Goal: Transaction & Acquisition: Download file/media

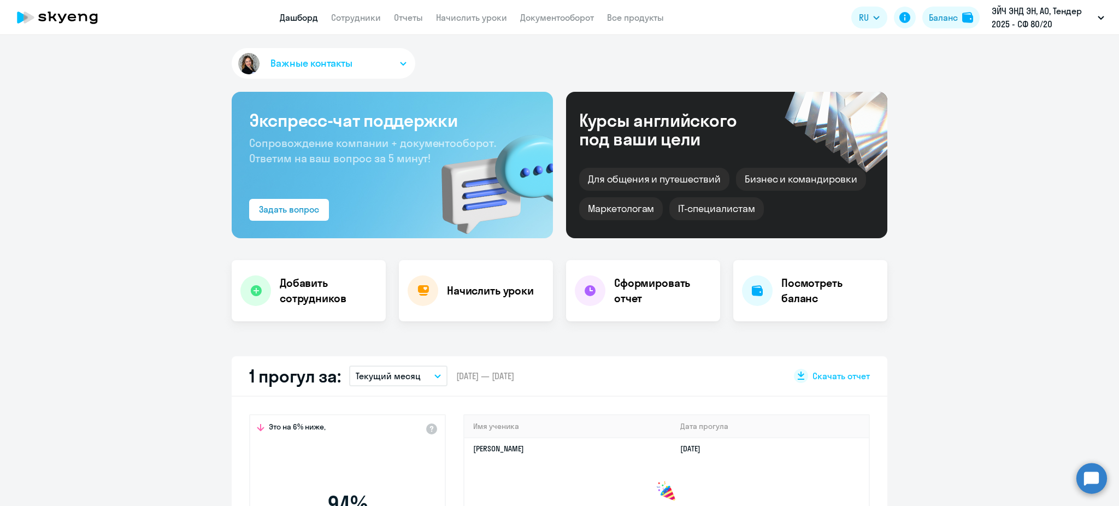
select select "30"
click at [345, 19] on link "Сотрудники" at bounding box center [356, 17] width 50 height 11
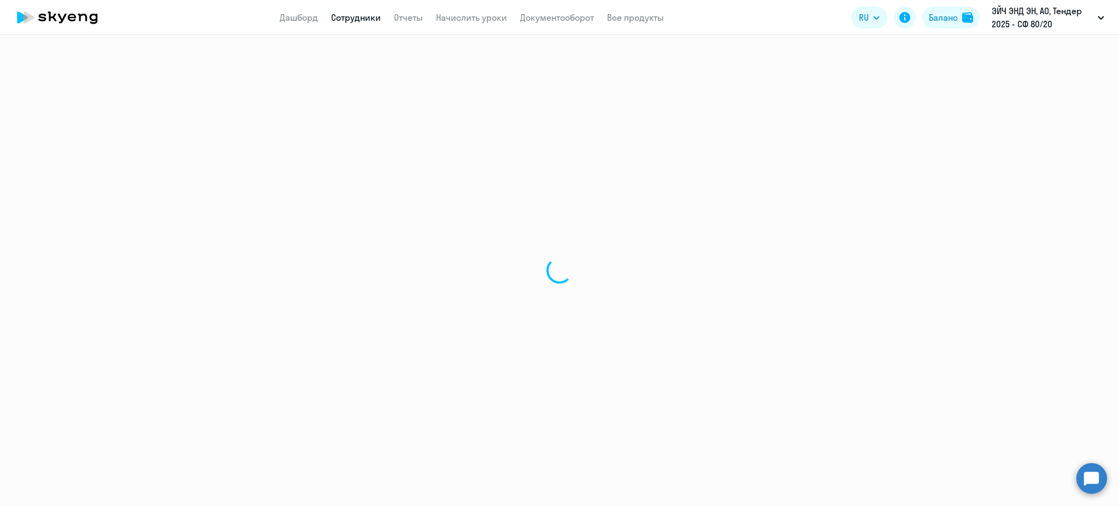
select select "30"
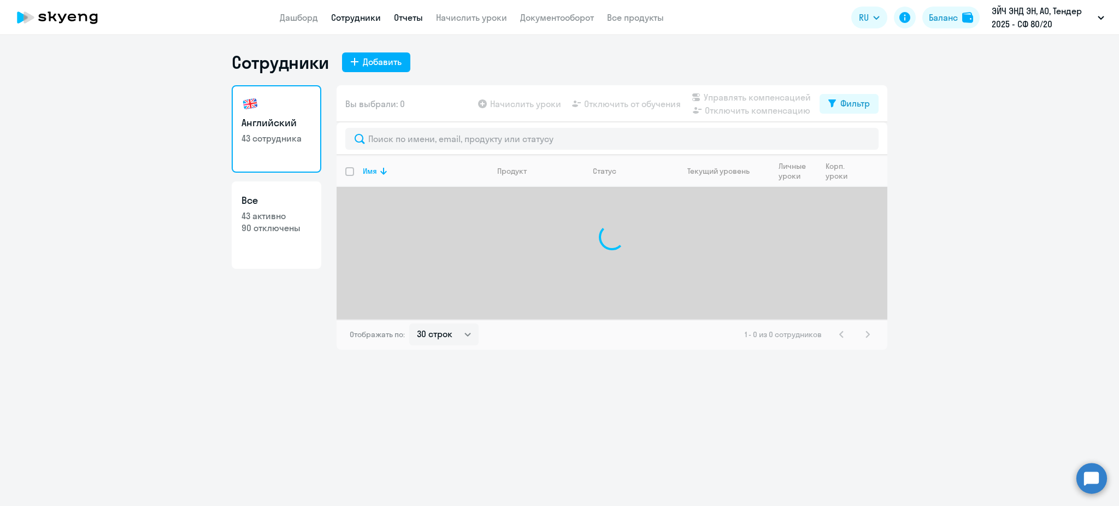
click at [407, 14] on link "Отчеты" at bounding box center [408, 17] width 29 height 11
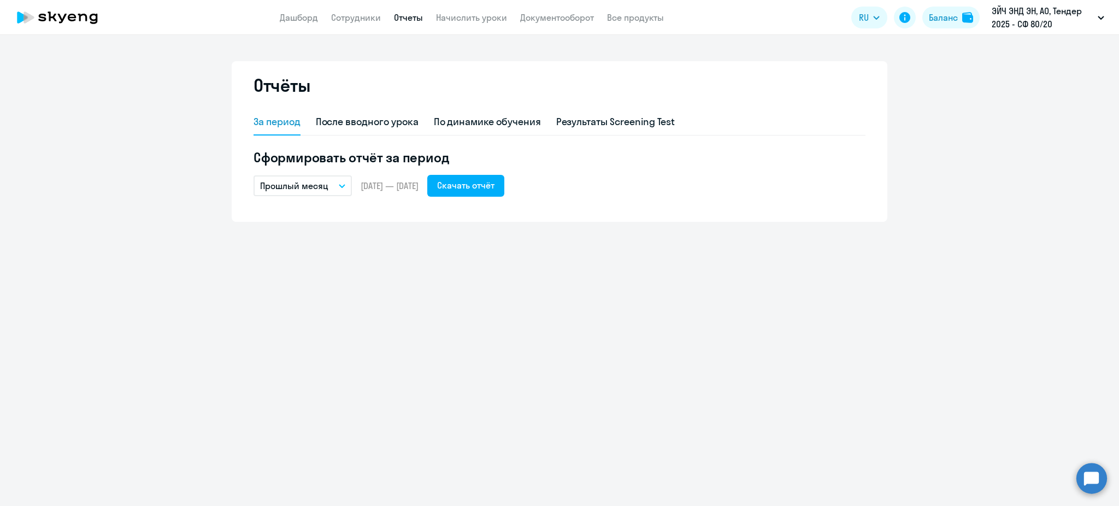
click at [323, 187] on p "Прошлый месяц" at bounding box center [294, 185] width 68 height 13
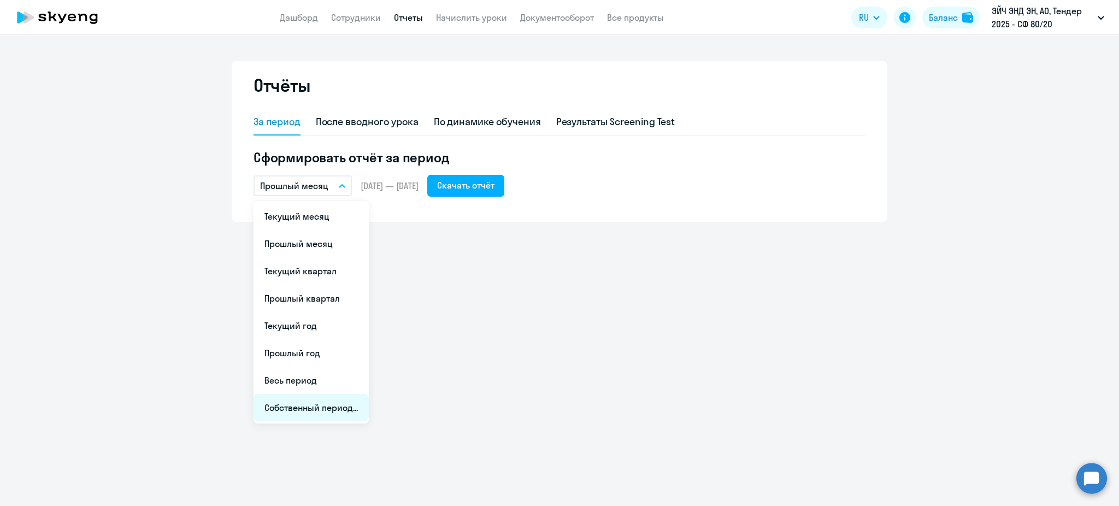
click at [322, 415] on li "Собственный период..." at bounding box center [311, 407] width 115 height 27
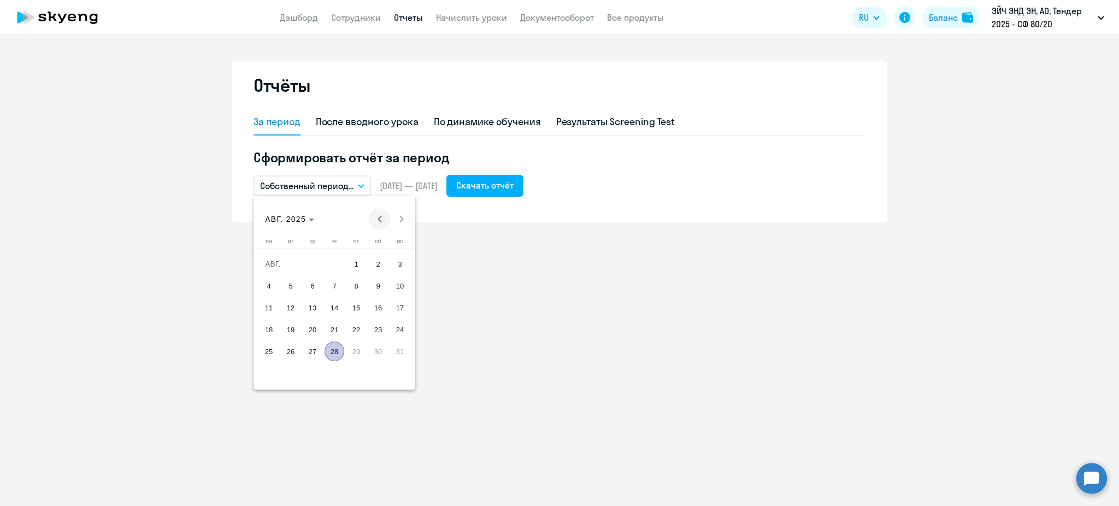
click at [376, 222] on span "Previous month" at bounding box center [380, 219] width 22 height 22
click at [292, 281] on span "1" at bounding box center [291, 286] width 20 height 20
click at [397, 219] on span "Next month" at bounding box center [402, 219] width 22 height 22
click at [335, 352] on span "28" at bounding box center [335, 351] width 20 height 20
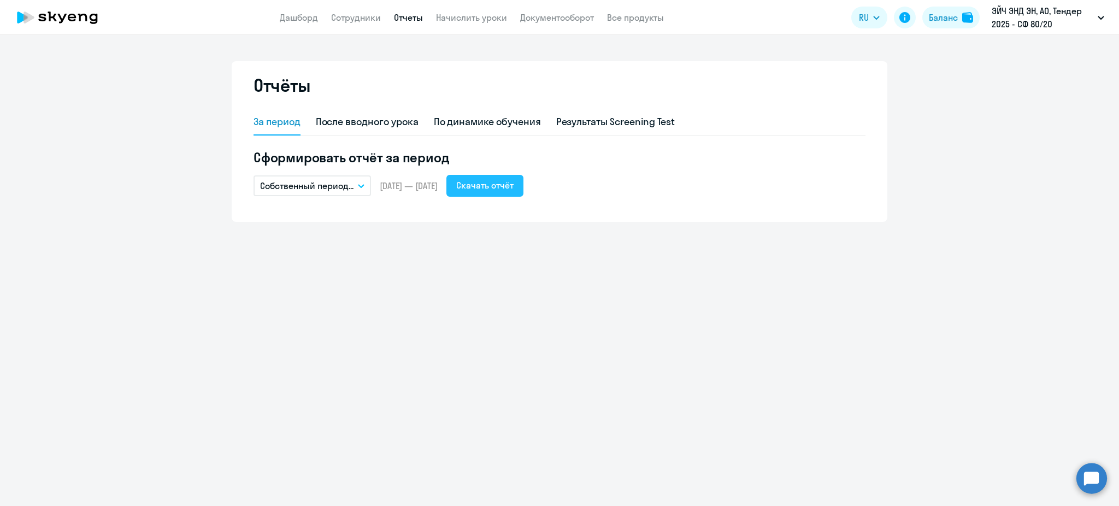
click at [497, 181] on div "Скачать отчёт" at bounding box center [484, 185] width 57 height 13
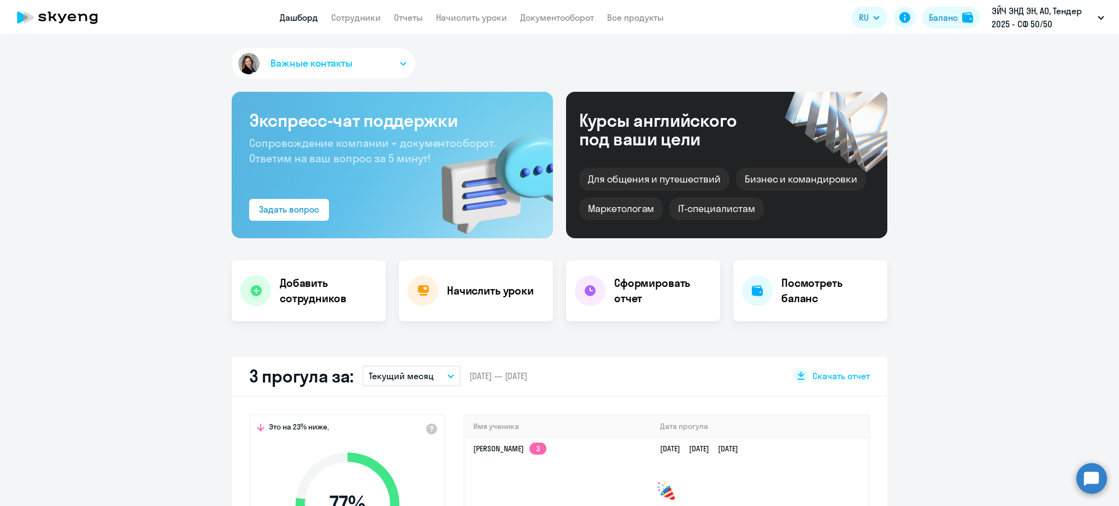
select select "30"
click at [345, 21] on link "Сотрудники" at bounding box center [356, 17] width 50 height 11
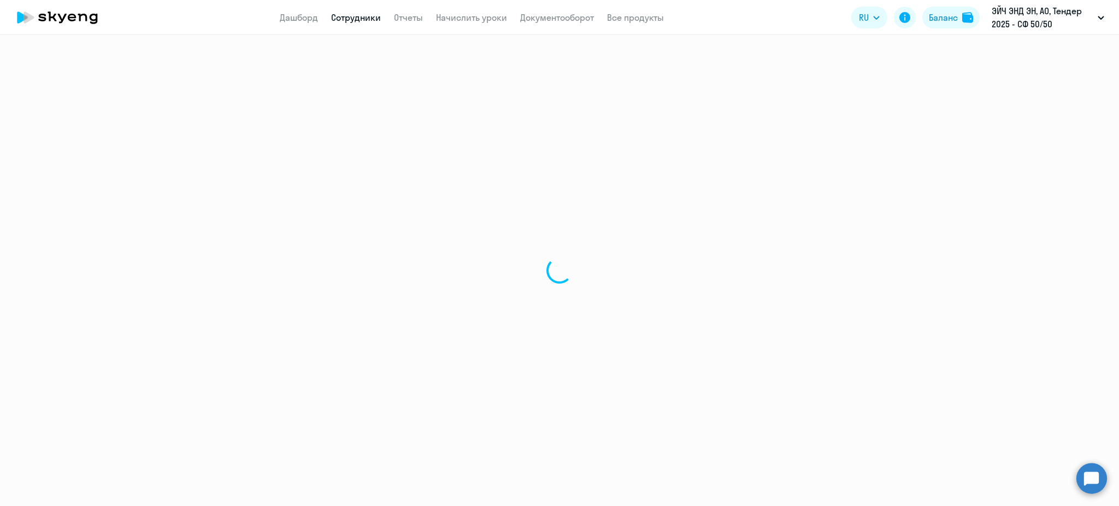
select select "30"
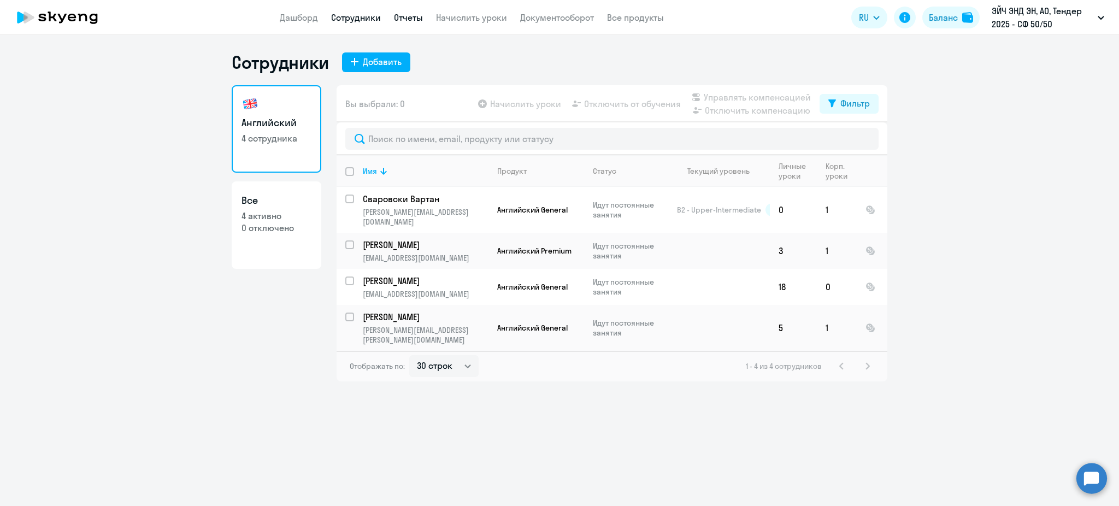
click at [420, 21] on link "Отчеты" at bounding box center [408, 17] width 29 height 11
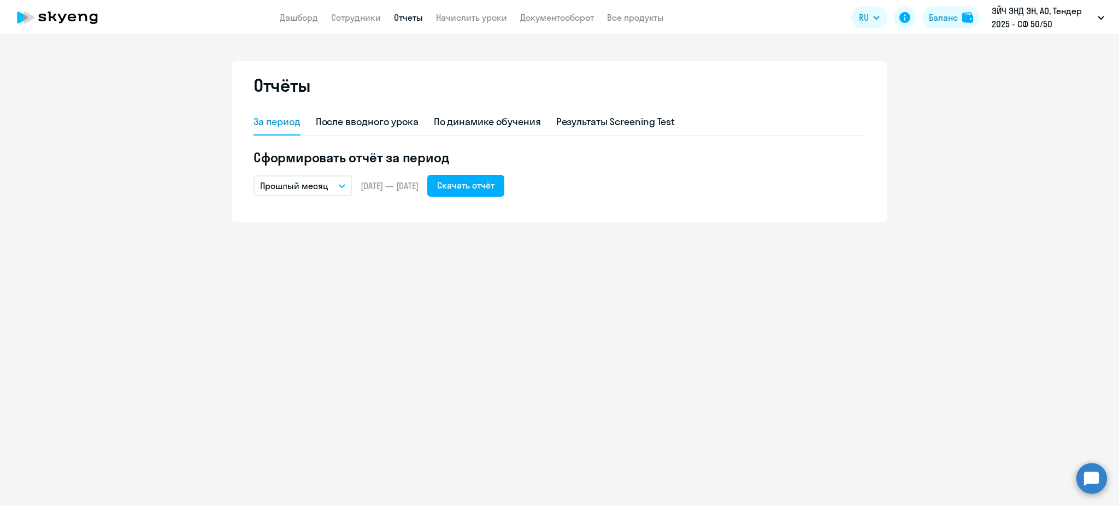
click at [326, 181] on p "Прошлый месяц" at bounding box center [294, 185] width 68 height 13
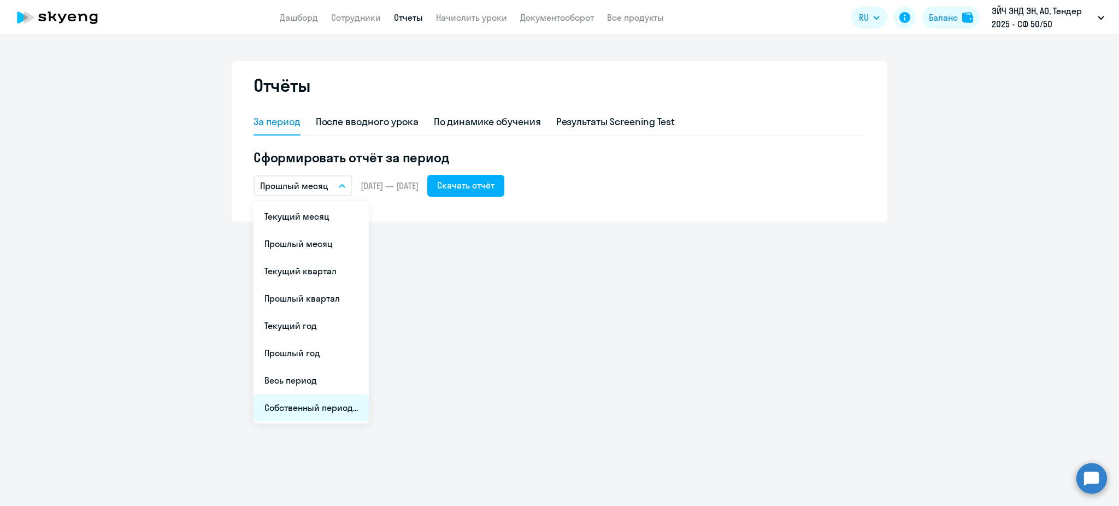
click at [321, 398] on li "Собственный период..." at bounding box center [311, 407] width 115 height 27
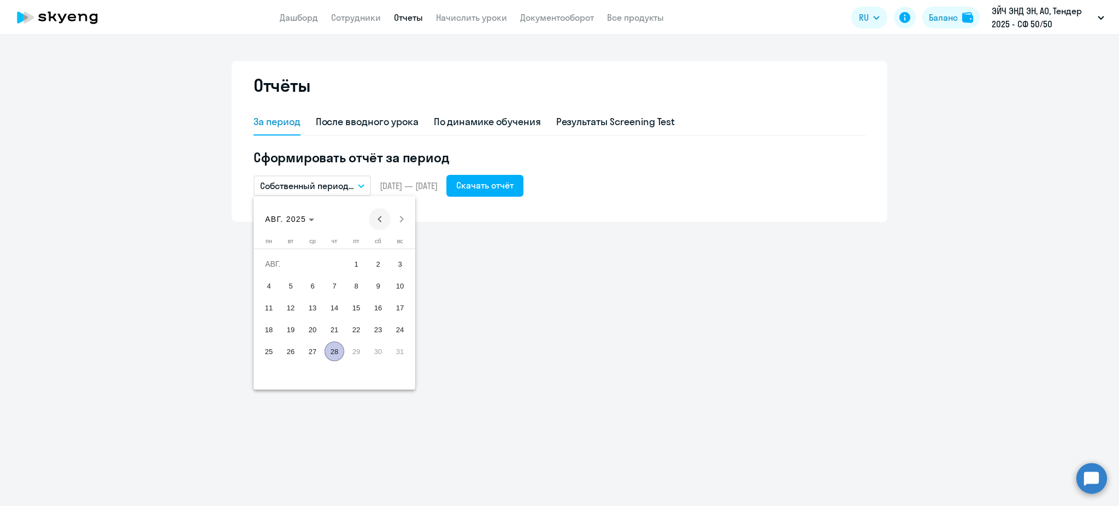
click at [380, 214] on span "Previous month" at bounding box center [380, 219] width 22 height 22
click at [299, 280] on span "1" at bounding box center [291, 286] width 20 height 20
click at [337, 375] on span "31" at bounding box center [335, 373] width 20 height 20
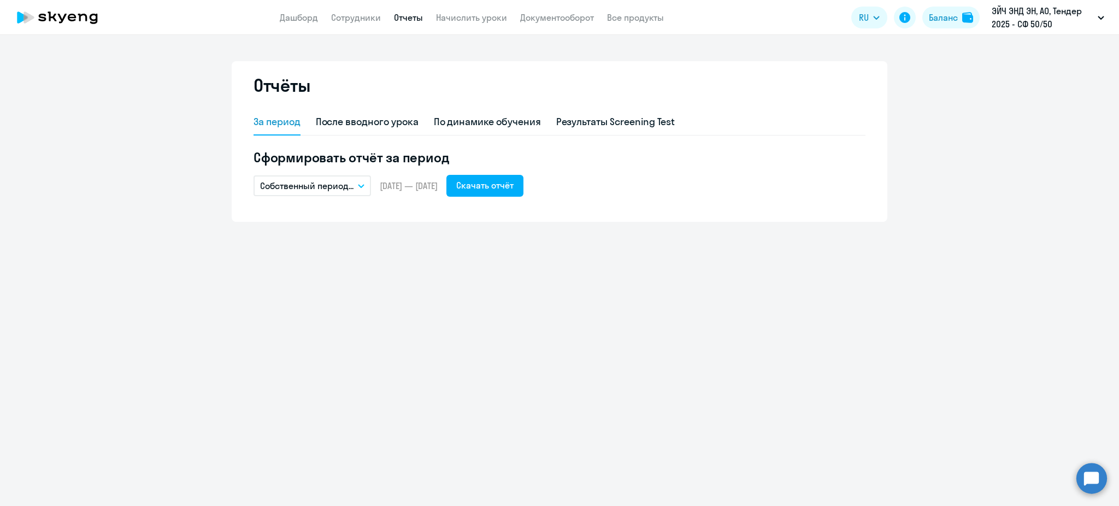
click at [339, 185] on button "Собственный период..." at bounding box center [312, 185] width 117 height 21
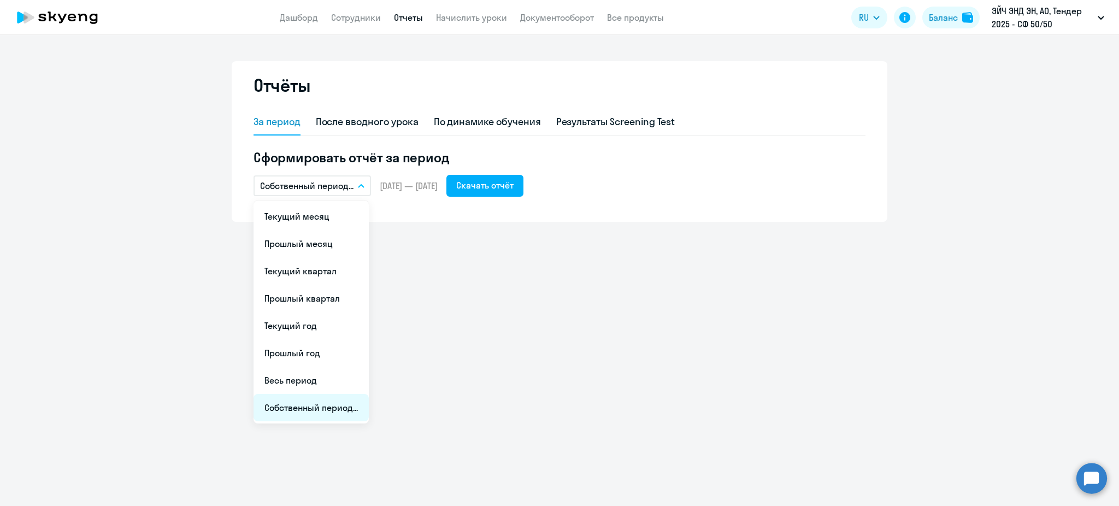
click at [340, 417] on li "Собственный период..." at bounding box center [311, 407] width 115 height 27
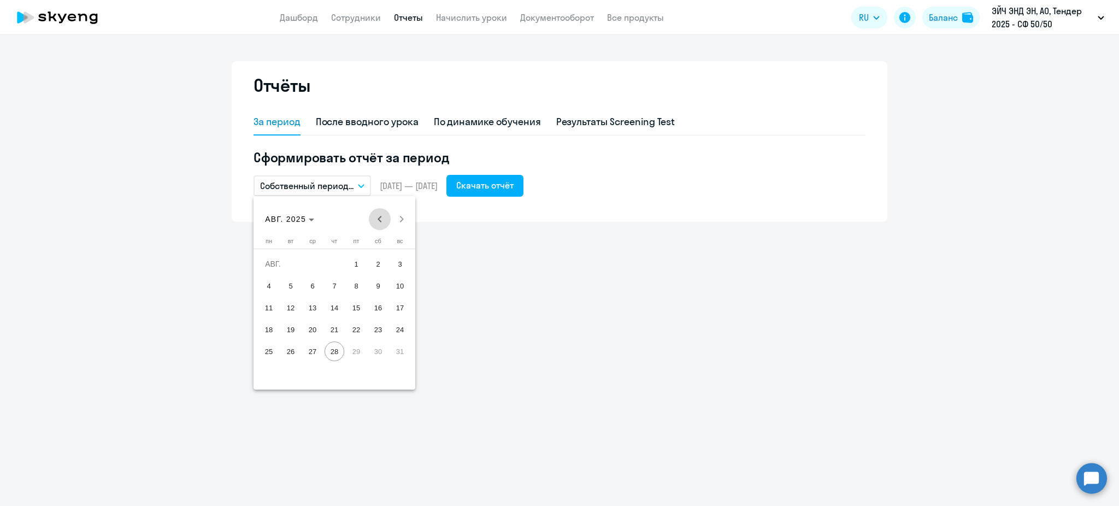
click at [372, 222] on span "Previous month" at bounding box center [380, 219] width 22 height 22
click at [284, 287] on span "1" at bounding box center [291, 286] width 20 height 20
click at [404, 218] on span "Next month" at bounding box center [402, 219] width 22 height 22
click at [395, 349] on span "31" at bounding box center [400, 351] width 20 height 20
click at [335, 354] on span "28" at bounding box center [335, 351] width 20 height 20
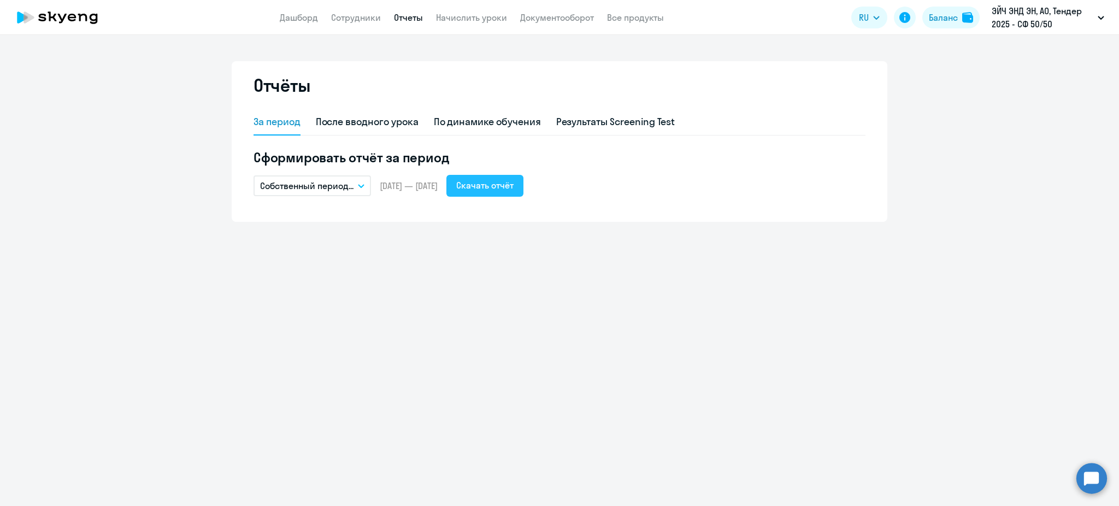
click at [514, 190] on div "Скачать отчёт" at bounding box center [484, 185] width 57 height 13
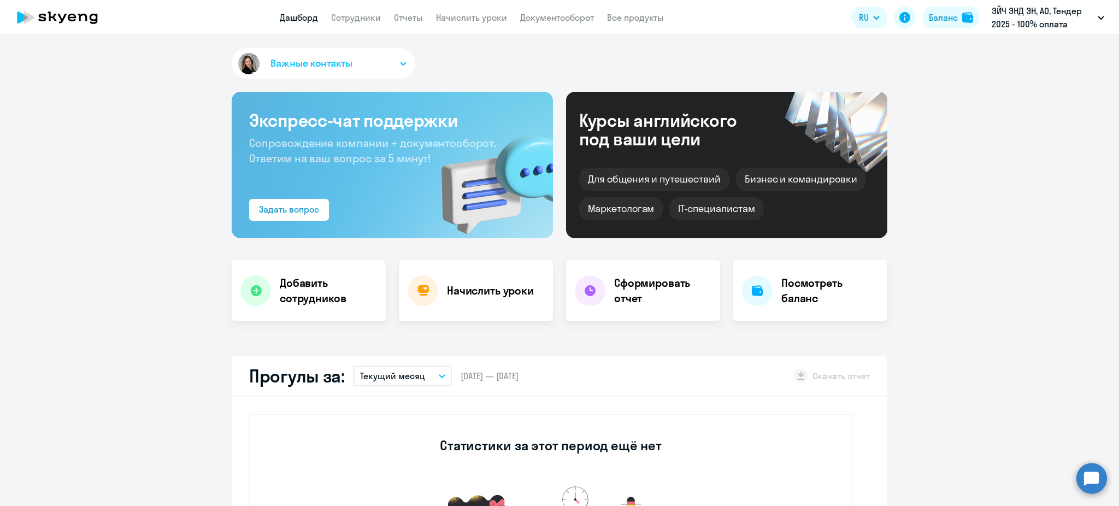
select select "30"
click at [409, 18] on link "Отчеты" at bounding box center [408, 17] width 29 height 11
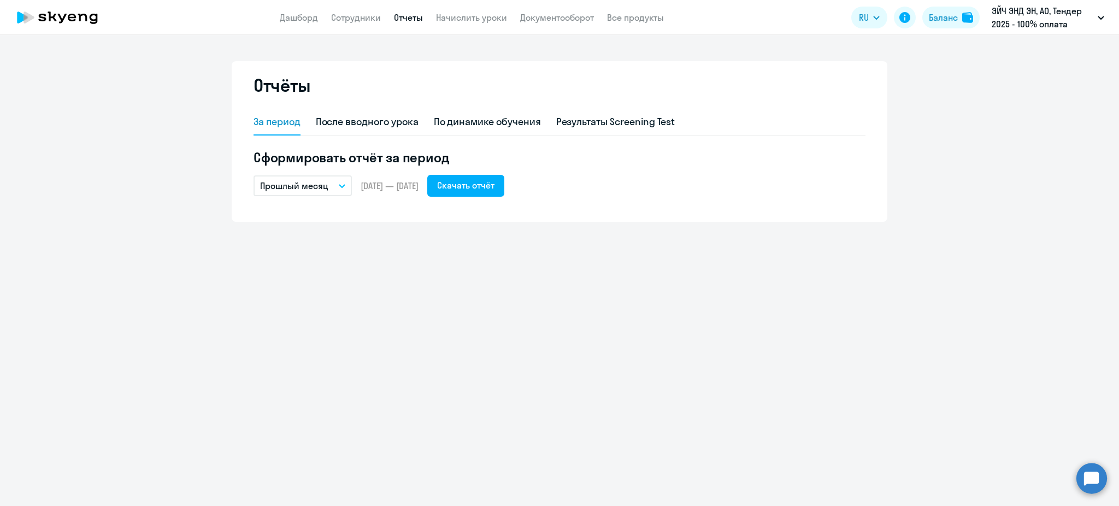
click at [321, 192] on button "Прошлый месяц" at bounding box center [303, 185] width 98 height 21
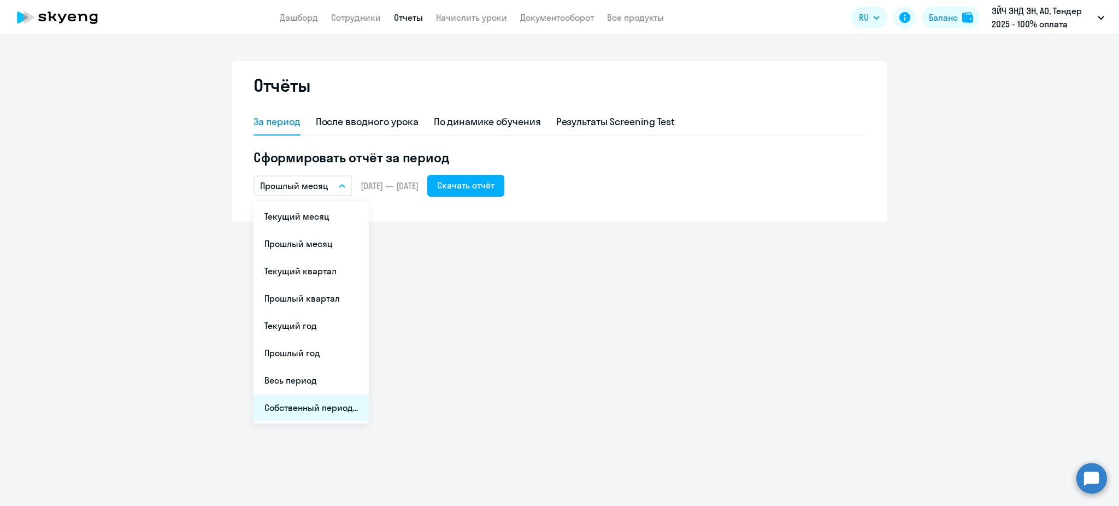
click at [324, 397] on li "Собственный период..." at bounding box center [311, 407] width 115 height 27
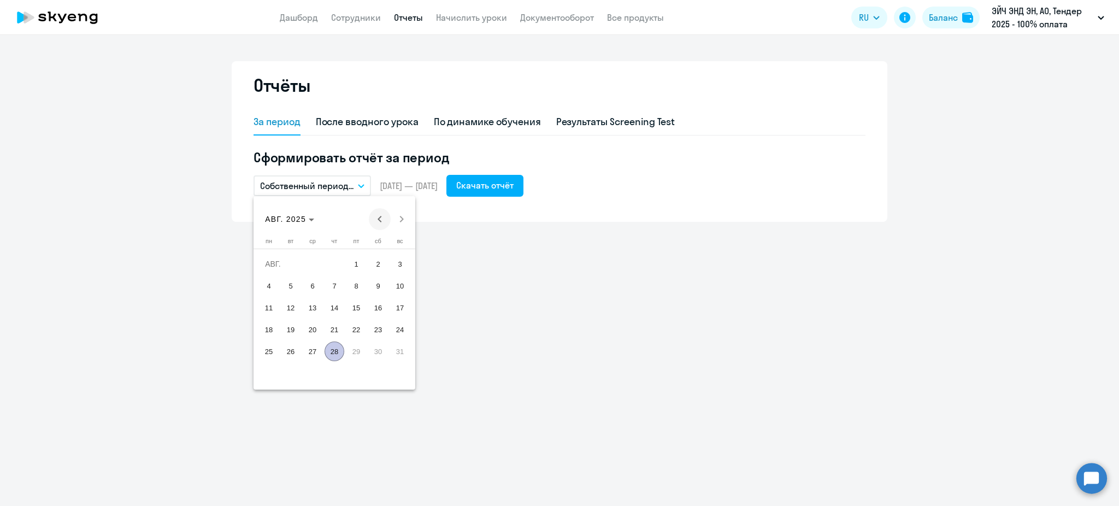
click at [380, 213] on span "Previous month" at bounding box center [380, 219] width 22 height 22
click at [291, 287] on span "1" at bounding box center [291, 286] width 20 height 20
click at [400, 214] on span "Next month" at bounding box center [402, 219] width 22 height 22
click at [331, 355] on span "28" at bounding box center [335, 351] width 20 height 20
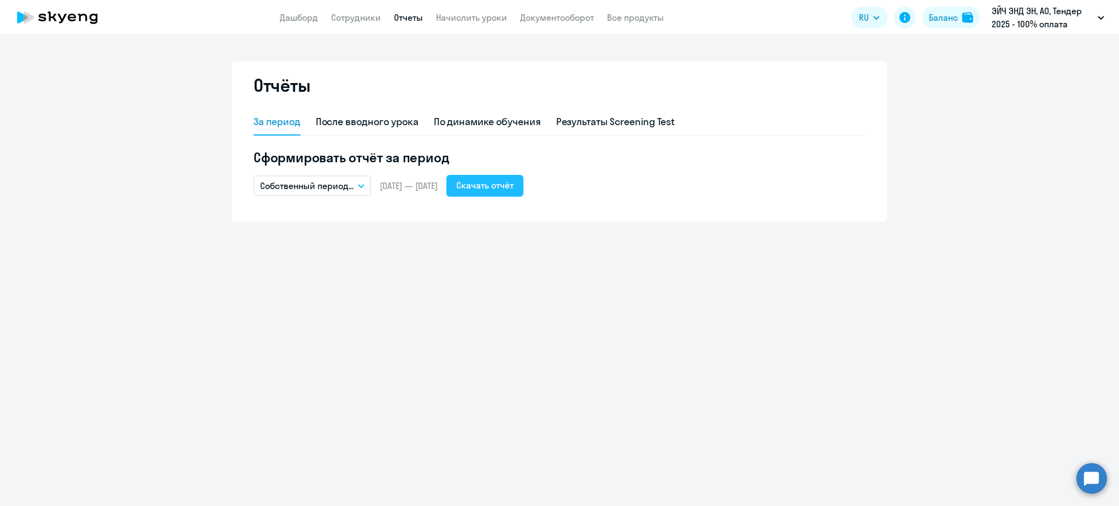
click at [488, 193] on button "Скачать отчёт" at bounding box center [484, 186] width 77 height 22
